Goal: Transaction & Acquisition: Purchase product/service

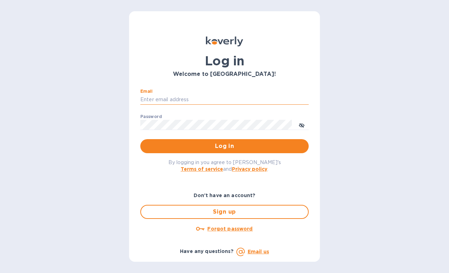
click at [219, 97] on input "Email" at bounding box center [224, 99] width 168 height 11
type input "[EMAIL_ADDRESS][DOMAIN_NAME]"
click at [140, 139] on button "Log in" at bounding box center [224, 146] width 168 height 14
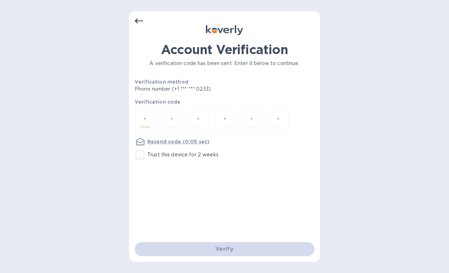
click at [146, 121] on input "number" at bounding box center [145, 120] width 9 height 13
type input "4"
type input "9"
type input "4"
type input "8"
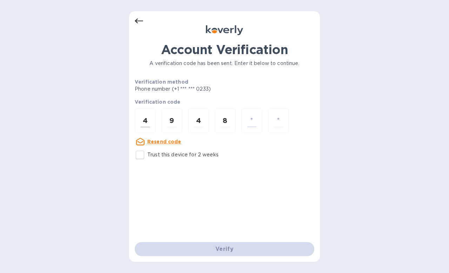
type input "2"
drag, startPoint x: 224, startPoint y: 119, endPoint x: 231, endPoint y: 119, distance: 7.0
click at [231, 119] on div "8" at bounding box center [225, 120] width 21 height 25
type input "6"
type input "8"
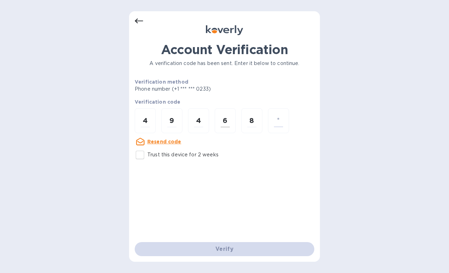
type input "2"
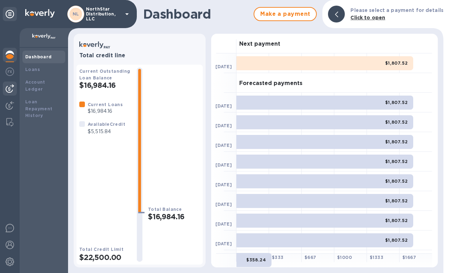
click at [9, 90] on img at bounding box center [10, 88] width 8 height 8
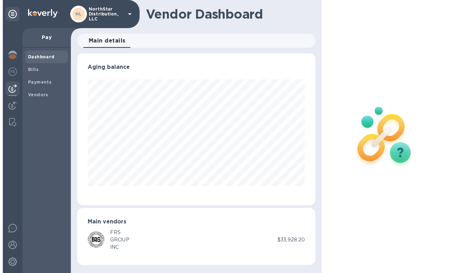
scroll to position [152, 239]
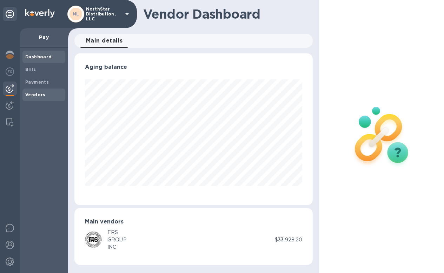
click at [28, 94] on b "Vendors" at bounding box center [35, 94] width 20 height 5
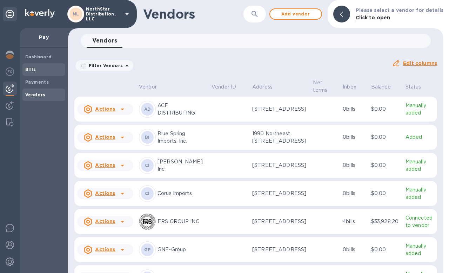
click at [32, 69] on b "Bills" at bounding box center [30, 69] width 11 height 5
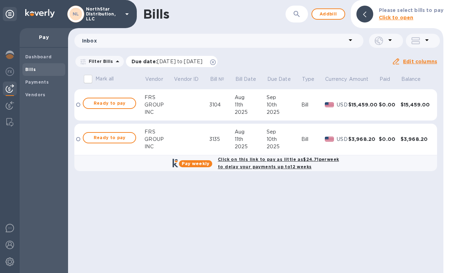
click at [175, 62] on span "[DATE] to [DATE]" at bounding box center [179, 62] width 45 height 6
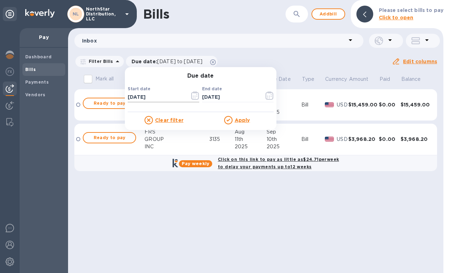
click at [194, 99] on icon "button" at bounding box center [195, 95] width 8 height 8
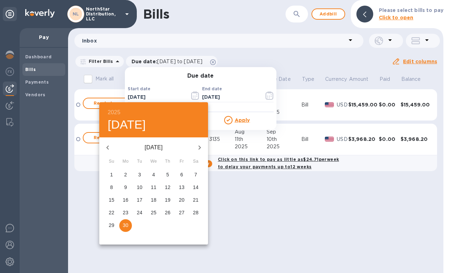
click at [108, 150] on icon "button" at bounding box center [108, 147] width 8 height 8
click at [191, 174] on span "1" at bounding box center [196, 174] width 13 height 7
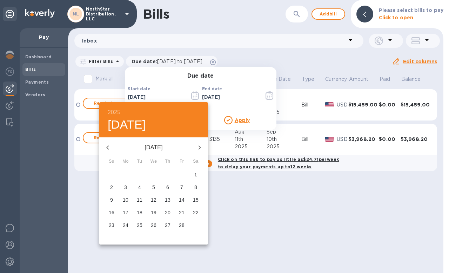
type input "[DATE]"
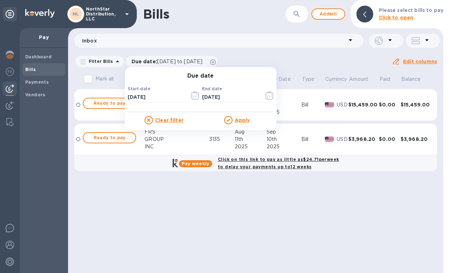
click at [247, 119] on u "Apply" at bounding box center [242, 120] width 15 height 6
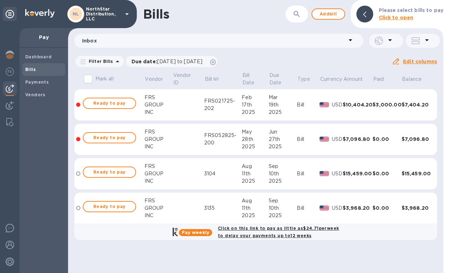
click at [364, 217] on td "$3,968.20" at bounding box center [358, 208] width 30 height 32
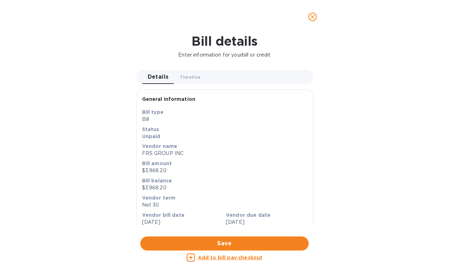
scroll to position [317, 0]
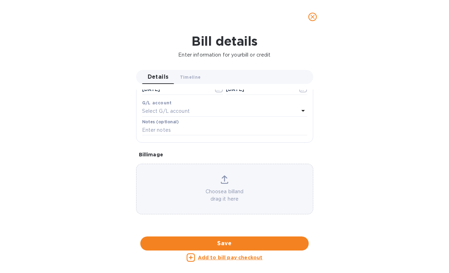
click at [233, 231] on div at bounding box center [224, 236] width 177 height 11
click at [315, 20] on icon "close" at bounding box center [312, 16] width 7 height 7
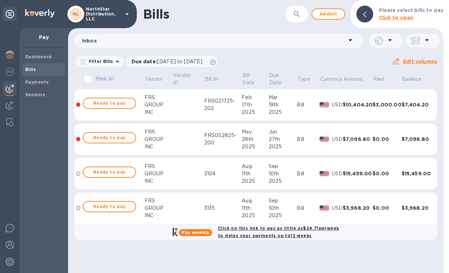
scroll to position [177, 0]
click at [179, 105] on td at bounding box center [189, 105] width 32 height 32
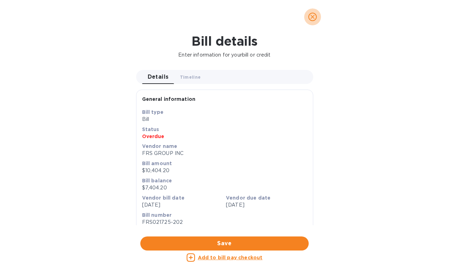
click at [314, 20] on icon "close" at bounding box center [312, 16] width 7 height 7
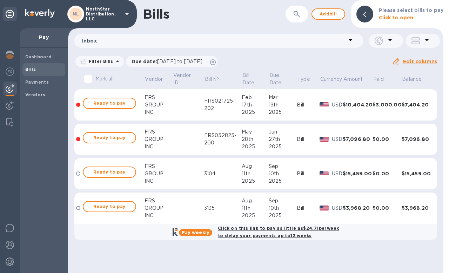
click at [193, 111] on td at bounding box center [189, 105] width 32 height 32
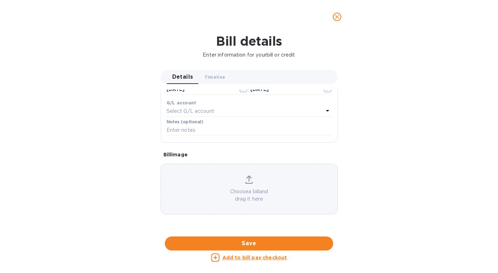
scroll to position [303, 0]
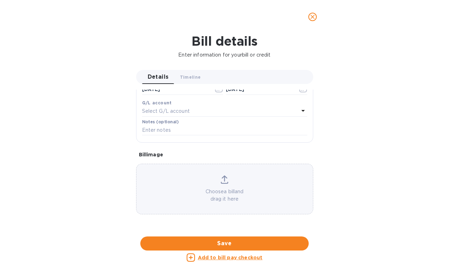
click at [261, 231] on div at bounding box center [224, 236] width 177 height 11
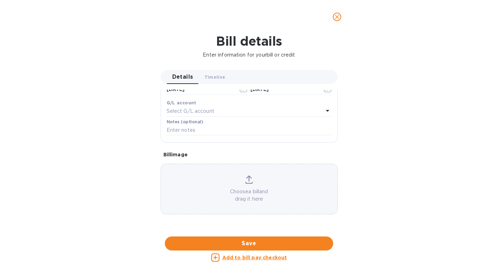
click at [374, 133] on div "Bill details Enter information for your bill or credit Details 0 Timeline 0 Gen…" at bounding box center [249, 153] width 498 height 239
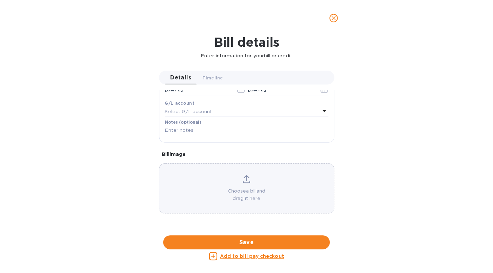
scroll to position [97, 0]
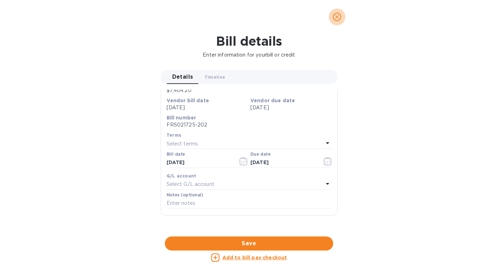
click at [340, 18] on icon "close" at bounding box center [337, 16] width 7 height 7
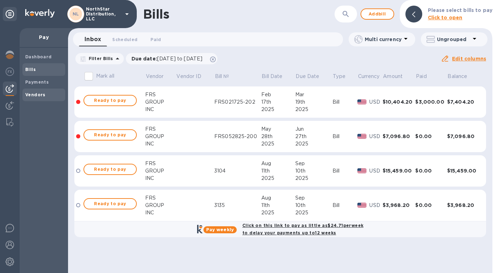
click at [35, 96] on b "Vendors" at bounding box center [35, 94] width 20 height 5
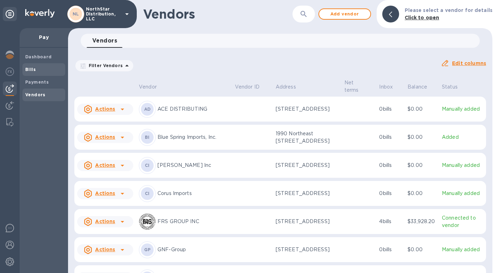
click at [31, 69] on b "Bills" at bounding box center [30, 69] width 11 height 5
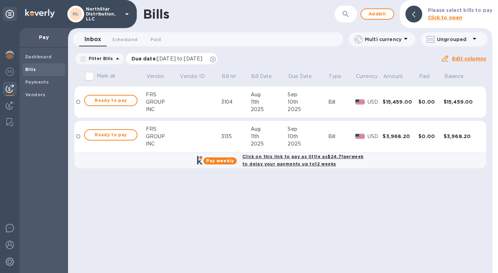
click at [175, 59] on span "[DATE] to [DATE]" at bounding box center [179, 59] width 45 height 6
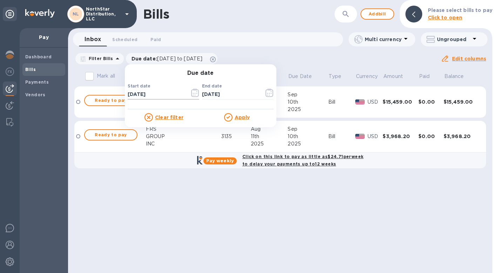
click at [193, 92] on icon "button" at bounding box center [195, 92] width 8 height 8
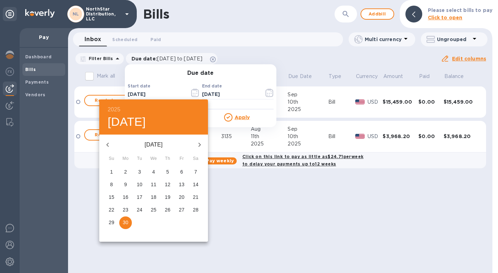
click at [108, 145] on icon "button" at bounding box center [107, 144] width 2 height 4
click at [108, 146] on icon "button" at bounding box center [107, 144] width 2 height 4
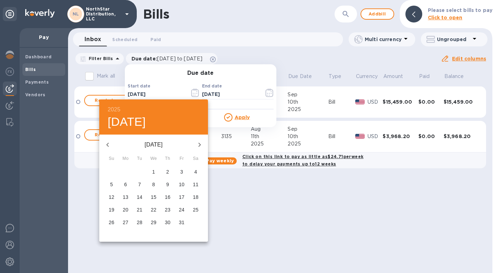
click at [151, 173] on span "1" at bounding box center [153, 171] width 13 height 7
type input "[DATE]"
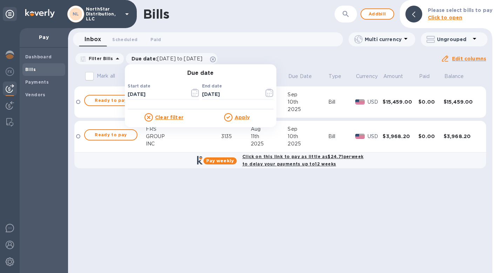
click at [245, 119] on u "Apply" at bounding box center [242, 117] width 15 height 6
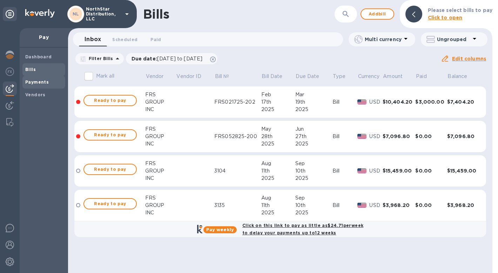
click at [36, 82] on b "Payments" at bounding box center [37, 81] width 24 height 5
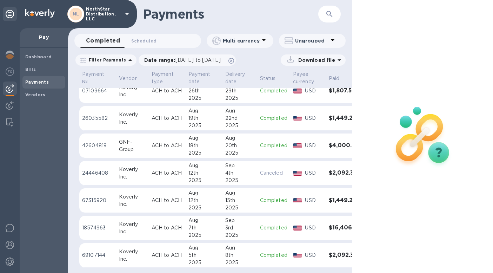
scroll to position [16, 0]
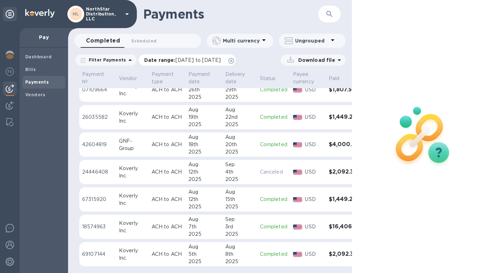
click at [184, 60] on span "[DATE] to [DATE]" at bounding box center [197, 60] width 45 height 6
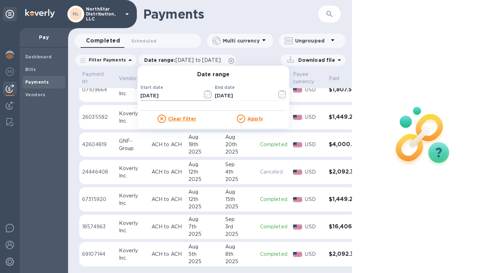
click at [206, 98] on icon "button" at bounding box center [208, 94] width 8 height 8
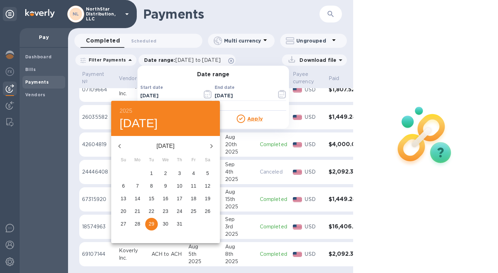
click at [122, 146] on icon "button" at bounding box center [119, 146] width 8 height 8
click at [179, 173] on p "1" at bounding box center [179, 173] width 3 height 7
type input "[DATE]"
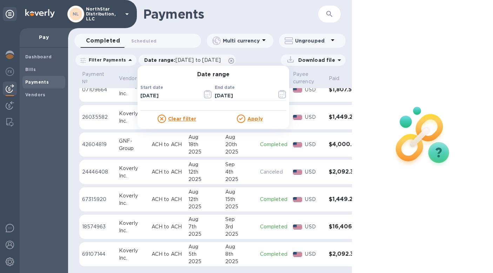
click at [251, 119] on u "Apply" at bounding box center [254, 119] width 15 height 6
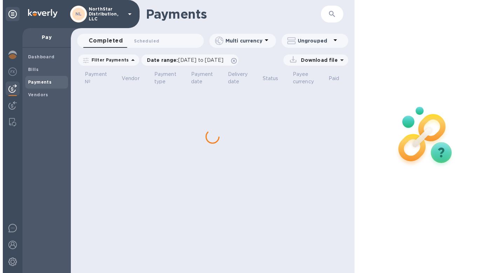
scroll to position [0, 0]
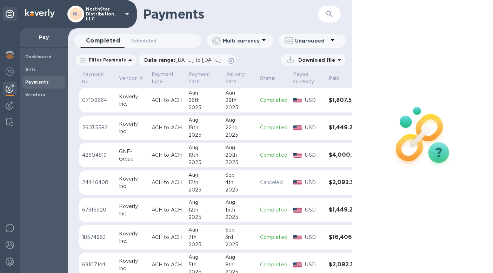
click at [128, 77] on p "Vendor" at bounding box center [128, 78] width 18 height 7
click at [257, 163] on td "Completed" at bounding box center [273, 155] width 33 height 25
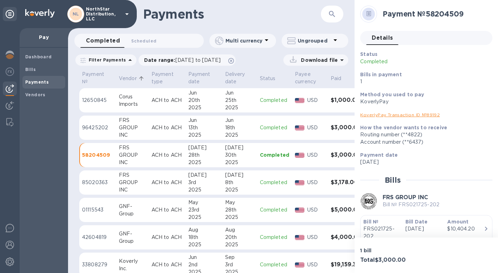
click at [144, 185] on div "GROUP" at bounding box center [132, 182] width 27 height 7
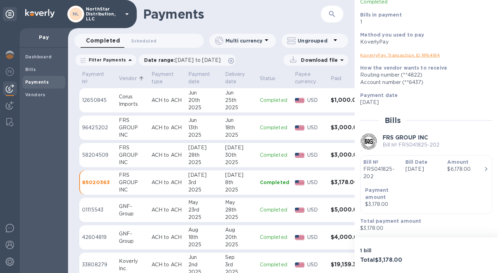
click at [342, 61] on icon at bounding box center [342, 60] width 4 height 2
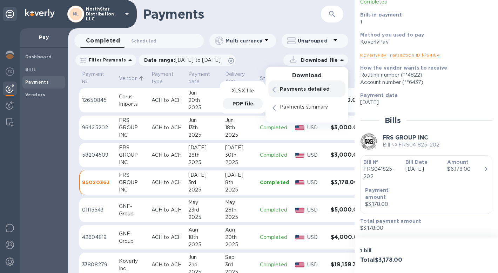
click at [235, 104] on p "PDF file" at bounding box center [243, 103] width 21 height 7
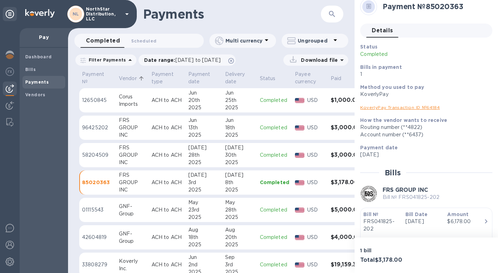
scroll to position [60, 0]
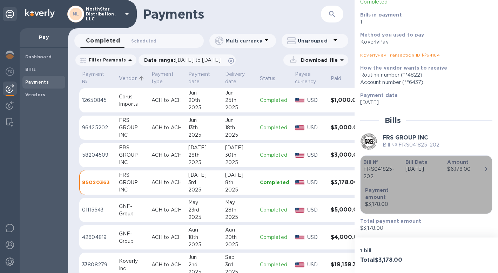
click at [449, 170] on icon "button" at bounding box center [486, 169] width 8 height 8
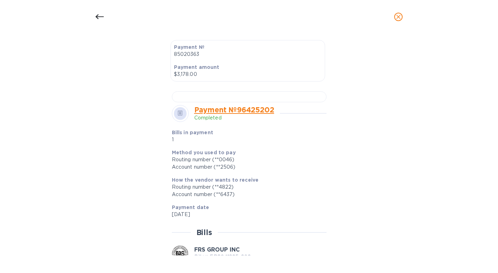
scroll to position [261, 0]
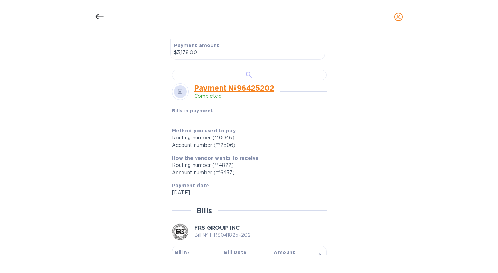
click at [286, 80] on div at bounding box center [249, 74] width 155 height 11
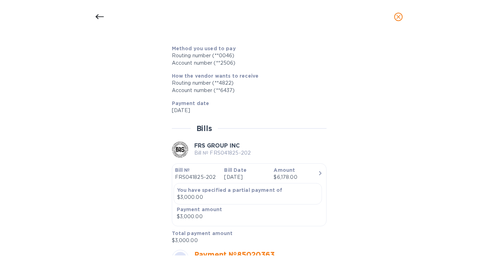
scroll to position [0, 0]
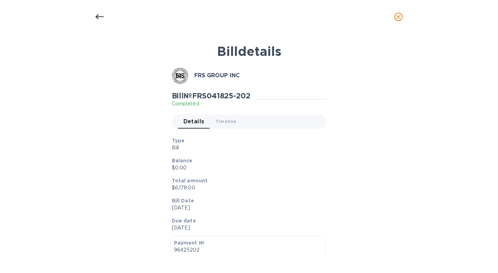
click at [104, 16] on div at bounding box center [99, 16] width 17 height 17
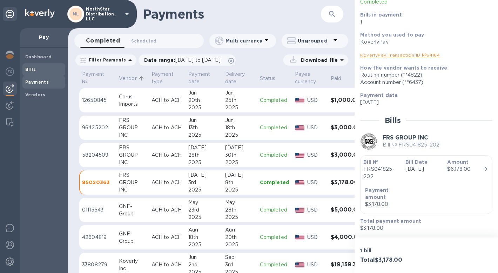
click at [45, 69] on span "Bills" at bounding box center [43, 69] width 37 height 7
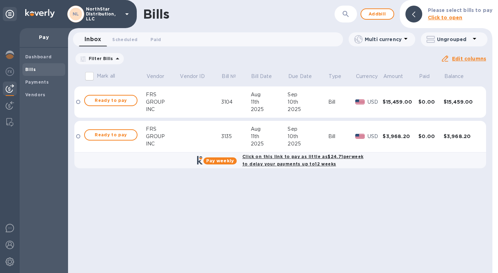
click at [0, 0] on span "[DATE] to [DATE]" at bounding box center [0, 0] width 0 height 0
click at [0, 0] on icon "button" at bounding box center [0, 0] width 0 height 0
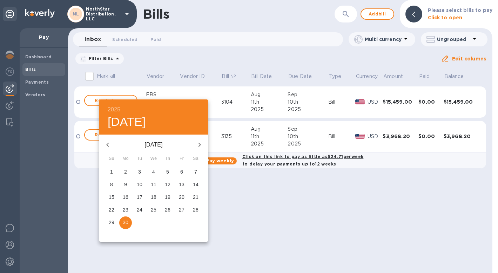
click at [109, 147] on icon "button" at bounding box center [108, 144] width 8 height 8
click at [194, 172] on p "1" at bounding box center [195, 171] width 3 height 7
type input "[DATE]"
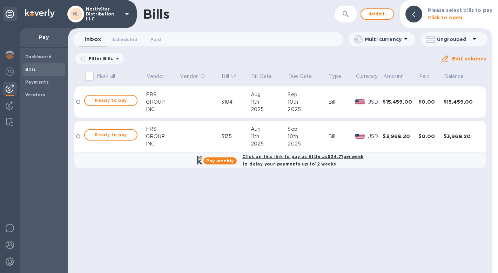
click at [0, 0] on u "Apply" at bounding box center [0, 0] width 0 height 0
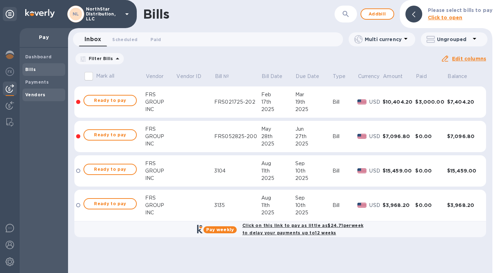
click at [36, 94] on b "Vendors" at bounding box center [35, 94] width 20 height 5
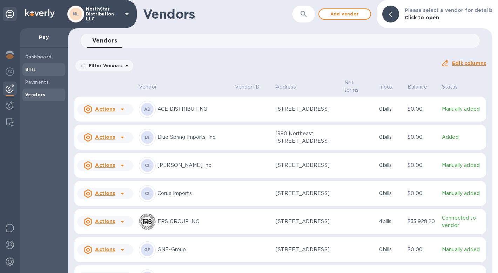
click at [36, 70] on span "Bills" at bounding box center [43, 69] width 37 height 7
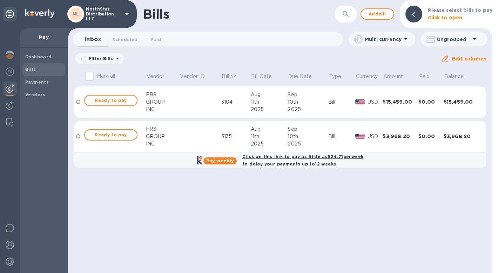
click at [0, 0] on span "[DATE] to [DATE]" at bounding box center [0, 0] width 0 height 0
click at [0, 0] on icon "button" at bounding box center [0, 0] width 0 height 0
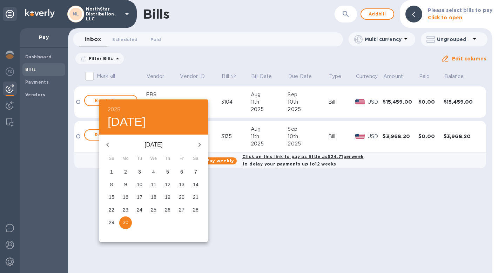
click at [109, 146] on icon "button" at bounding box center [108, 144] width 8 height 8
click at [137, 172] on span "1" at bounding box center [139, 171] width 13 height 7
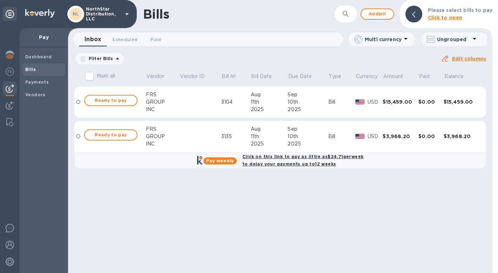
type input "[DATE]"
click at [0, 0] on u "Apply" at bounding box center [0, 0] width 0 height 0
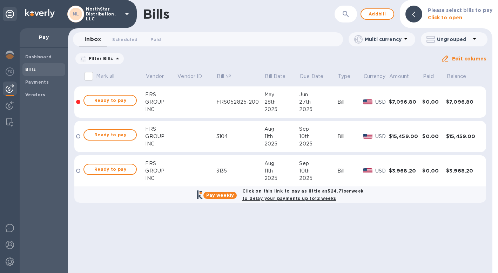
click at [0, 0] on span "[DATE] to [DATE]" at bounding box center [0, 0] width 0 height 0
click at [0, 0] on icon "button" at bounding box center [0, 0] width 0 height 0
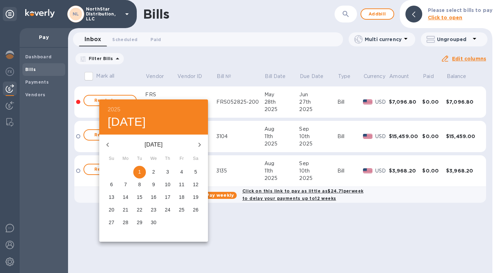
click at [107, 144] on icon "button" at bounding box center [107, 144] width 2 height 4
click at [196, 170] on p "1" at bounding box center [195, 171] width 3 height 7
type input "[DATE]"
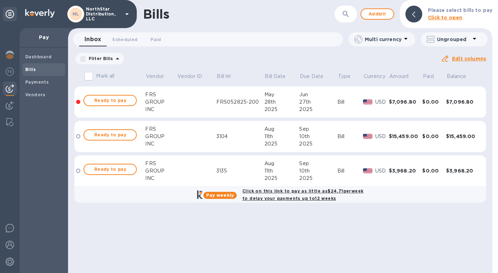
click at [0, 0] on u "Apply" at bounding box center [0, 0] width 0 height 0
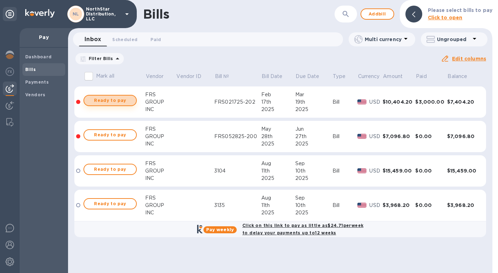
click at [129, 101] on span "Ready to pay" at bounding box center [110, 100] width 41 height 8
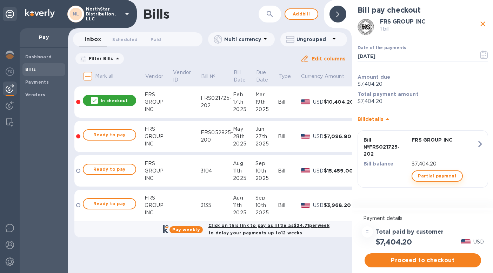
click at [433, 177] on span "Partial payment" at bounding box center [437, 176] width 39 height 8
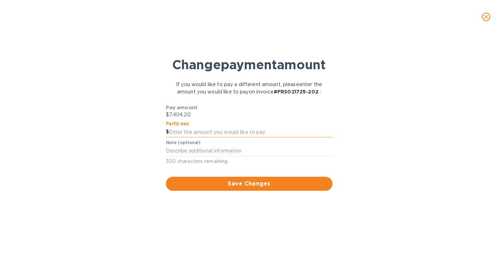
click at [192, 137] on input "text" at bounding box center [251, 132] width 164 height 11
type input "4,000"
click at [234, 191] on button "Save Changes" at bounding box center [249, 184] width 167 height 14
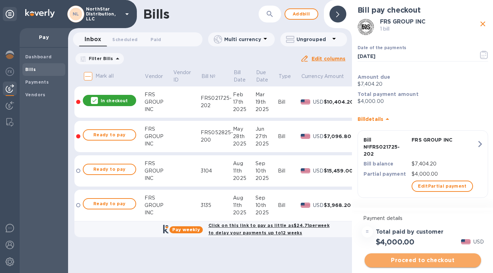
click at [425, 262] on span "Proceed to checkout" at bounding box center [422, 260] width 105 height 8
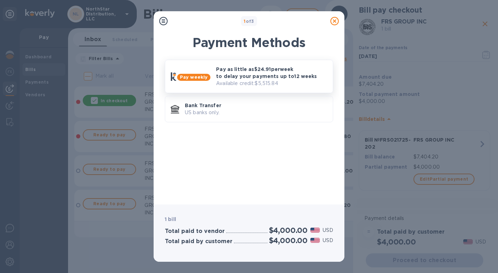
click at [301, 84] on p "Available credit: $5,515.84" at bounding box center [271, 83] width 111 height 7
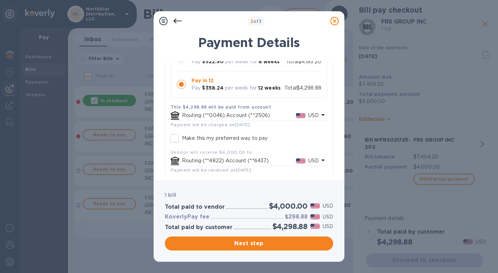
scroll to position [108, 0]
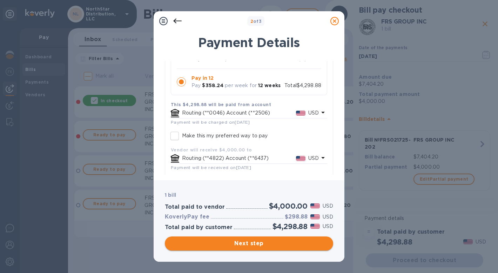
click at [254, 244] on span "Next step" at bounding box center [249, 243] width 157 height 8
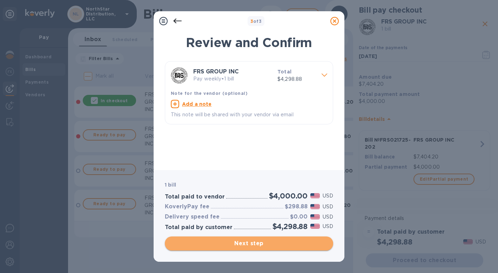
click at [254, 244] on span "Next step" at bounding box center [249, 243] width 157 height 8
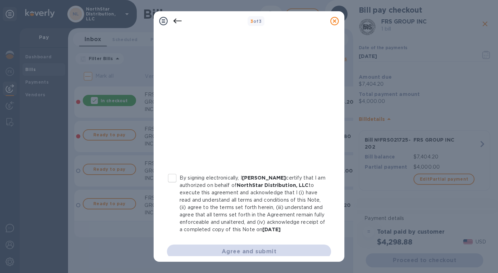
scroll to position [127, 0]
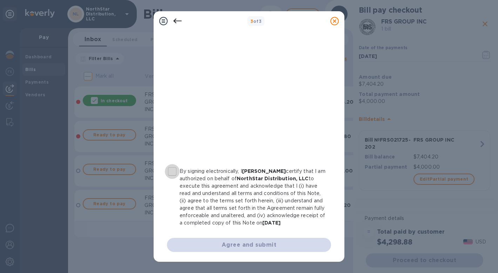
click at [174, 164] on input "By signing electronically, I [PERSON_NAME] certify that I am authorized on beha…" at bounding box center [172, 171] width 15 height 15
checkbox input "true"
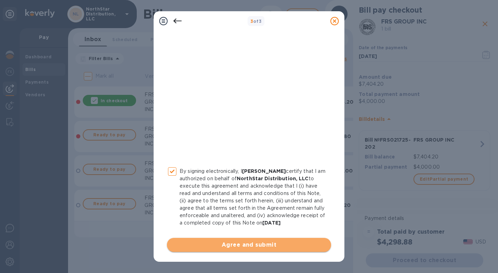
click at [249, 244] on span "Agree and submit" at bounding box center [249, 244] width 153 height 8
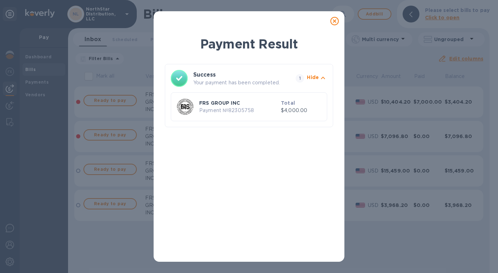
click at [335, 22] on icon at bounding box center [335, 21] width 8 height 8
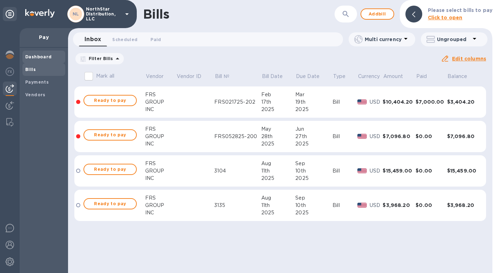
click at [31, 55] on b "Dashboard" at bounding box center [38, 56] width 27 height 5
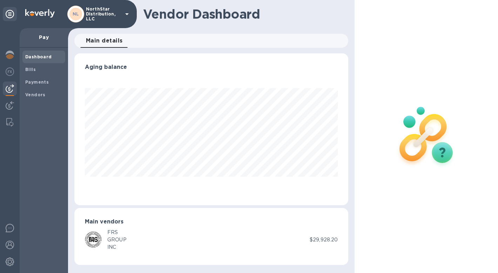
scroll to position [152, 274]
click at [14, 56] on img at bounding box center [10, 55] width 8 height 8
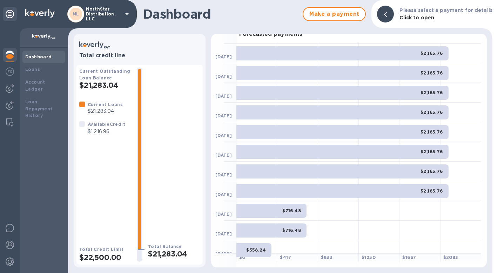
scroll to position [56, 0]
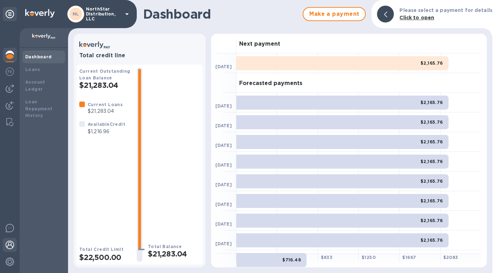
click at [12, 245] on img at bounding box center [10, 244] width 8 height 8
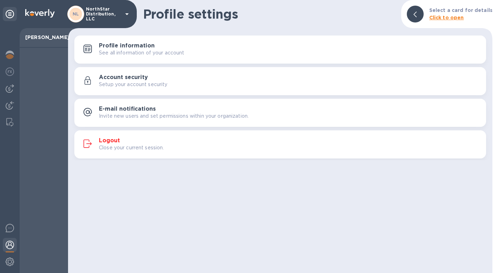
click at [113, 141] on h3 "Logout" at bounding box center [109, 140] width 21 height 7
